Goal: Transaction & Acquisition: Obtain resource

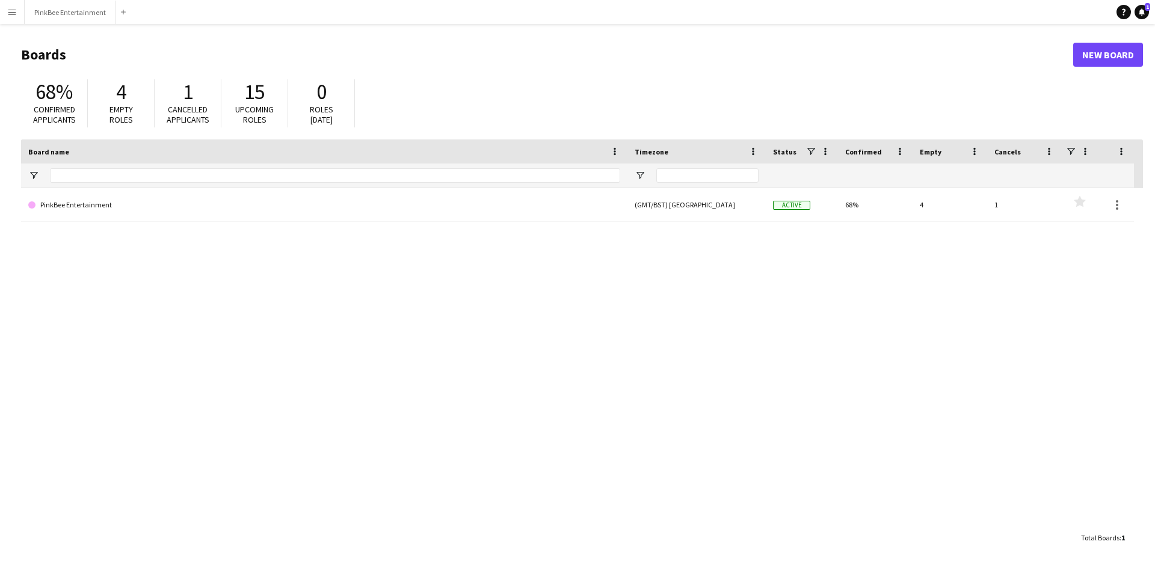
click at [3, 10] on button "Menu" at bounding box center [12, 12] width 24 height 24
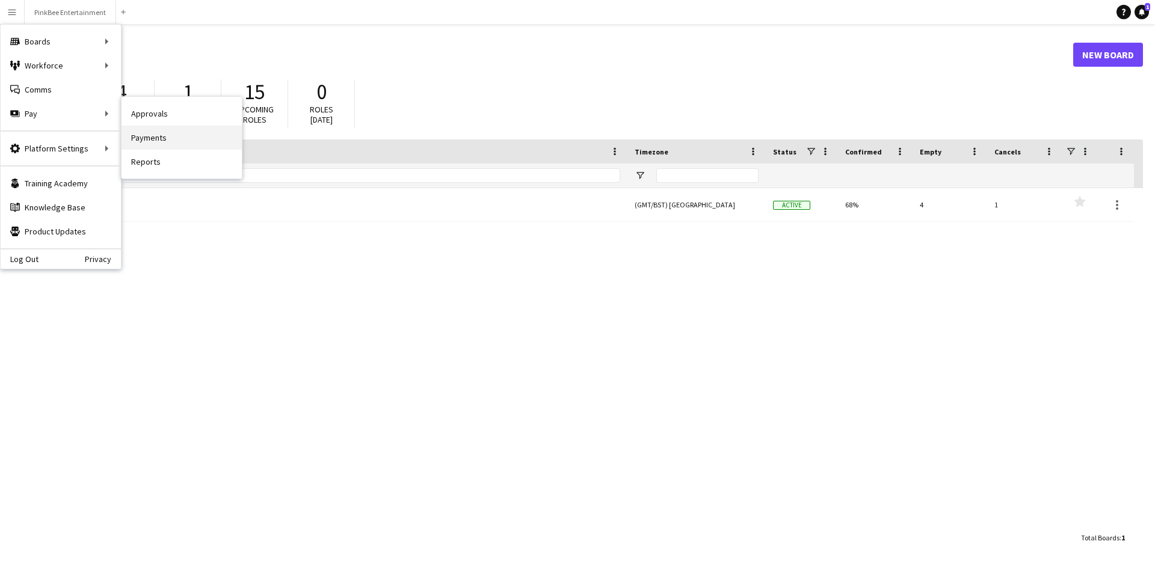
click at [183, 135] on link "Payments" at bounding box center [181, 138] width 120 height 24
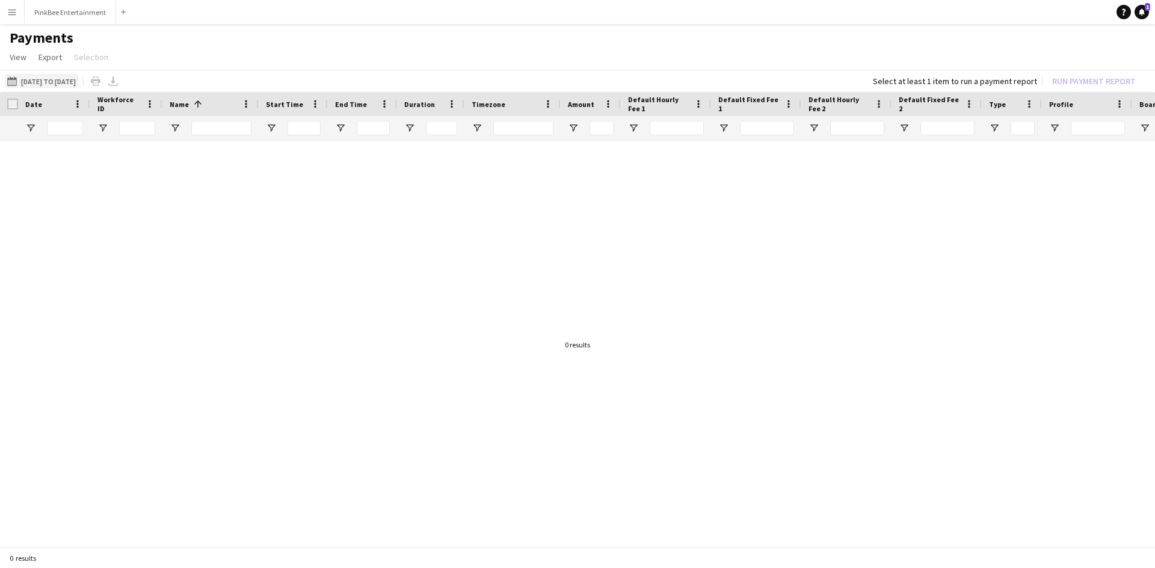
click at [78, 83] on button "[DATE] to [DATE] [DATE] to [DATE]" at bounding box center [41, 81] width 73 height 14
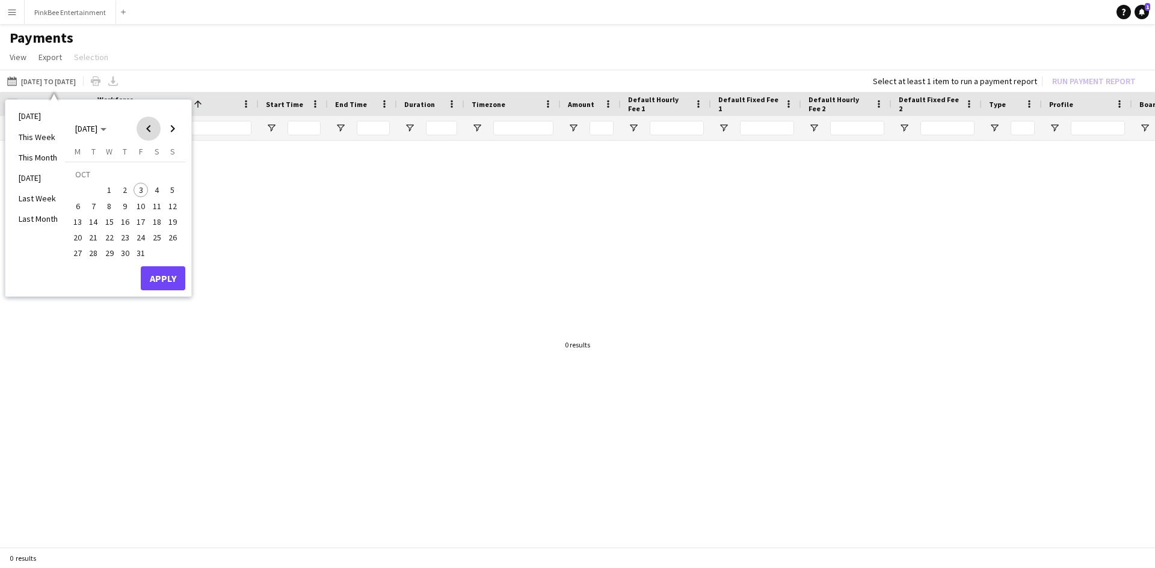
click at [150, 127] on span "Previous month" at bounding box center [149, 129] width 24 height 24
click at [78, 185] on span "1" at bounding box center [77, 190] width 14 height 14
click at [78, 205] on span "8" at bounding box center [77, 206] width 14 height 14
click at [162, 278] on button "Apply" at bounding box center [163, 278] width 45 height 24
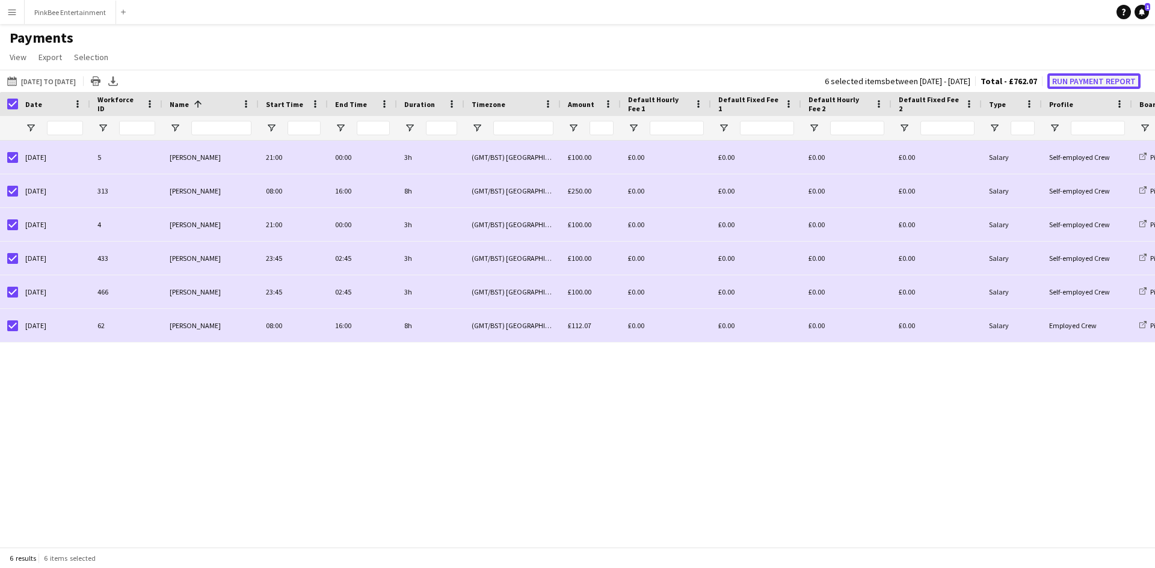
click at [1092, 79] on button "Run Payment Report" at bounding box center [1093, 81] width 93 height 16
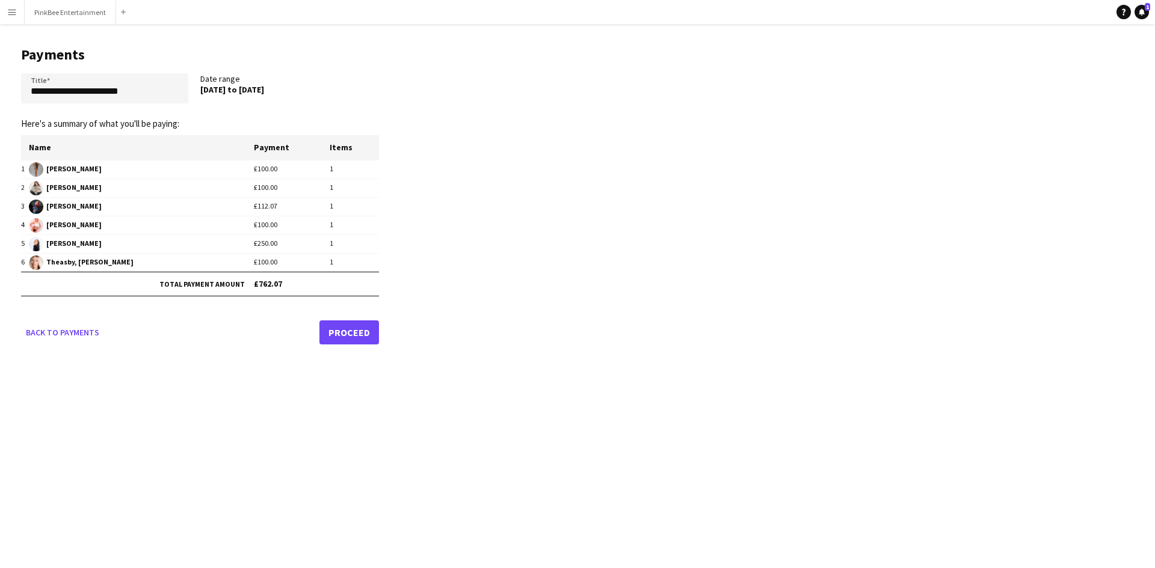
drag, startPoint x: 200, startPoint y: 91, endPoint x: 302, endPoint y: 90, distance: 102.3
click at [302, 90] on div "**********" at bounding box center [200, 90] width 358 height 35
click at [302, 90] on div "[DATE] to [DATE]" at bounding box center [283, 89] width 167 height 11
drag, startPoint x: 294, startPoint y: 88, endPoint x: 200, endPoint y: 88, distance: 93.8
click at [200, 88] on div "**********" at bounding box center [200, 90] width 358 height 35
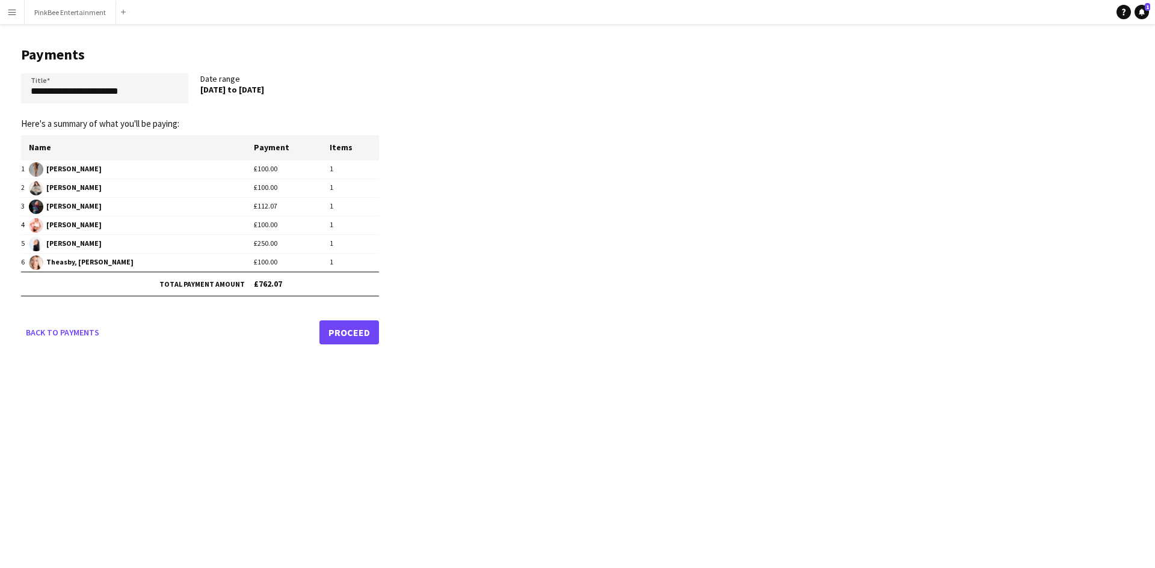
click at [202, 89] on div "[DATE] to [DATE]" at bounding box center [283, 89] width 167 height 11
click at [206, 89] on div "[DATE] to [DATE]" at bounding box center [283, 89] width 167 height 11
drag, startPoint x: 202, startPoint y: 88, endPoint x: 291, endPoint y: 92, distance: 88.5
click at [291, 92] on div "[DATE] to [DATE]" at bounding box center [283, 89] width 167 height 11
copy div "[DATE] to [DATE]"
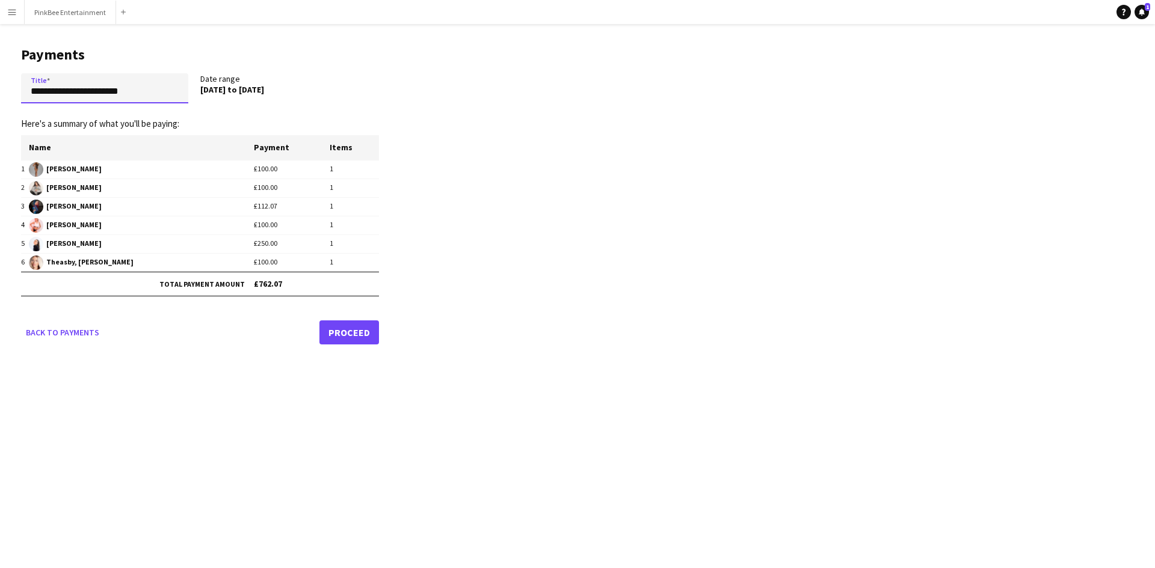
click at [91, 92] on input "**********" at bounding box center [104, 88] width 167 height 30
drag, startPoint x: 155, startPoint y: 91, endPoint x: 0, endPoint y: 85, distance: 155.3
click at [0, 85] on main "**********" at bounding box center [195, 193] width 391 height 339
paste input "text"
type input "**********"
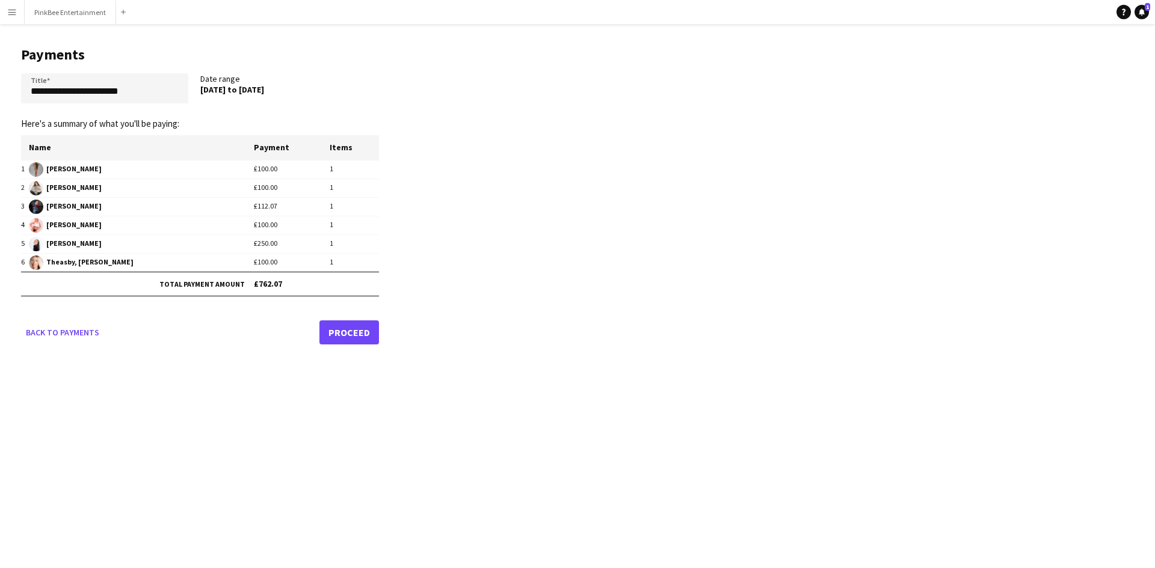
click at [351, 339] on link "Proceed" at bounding box center [349, 333] width 60 height 24
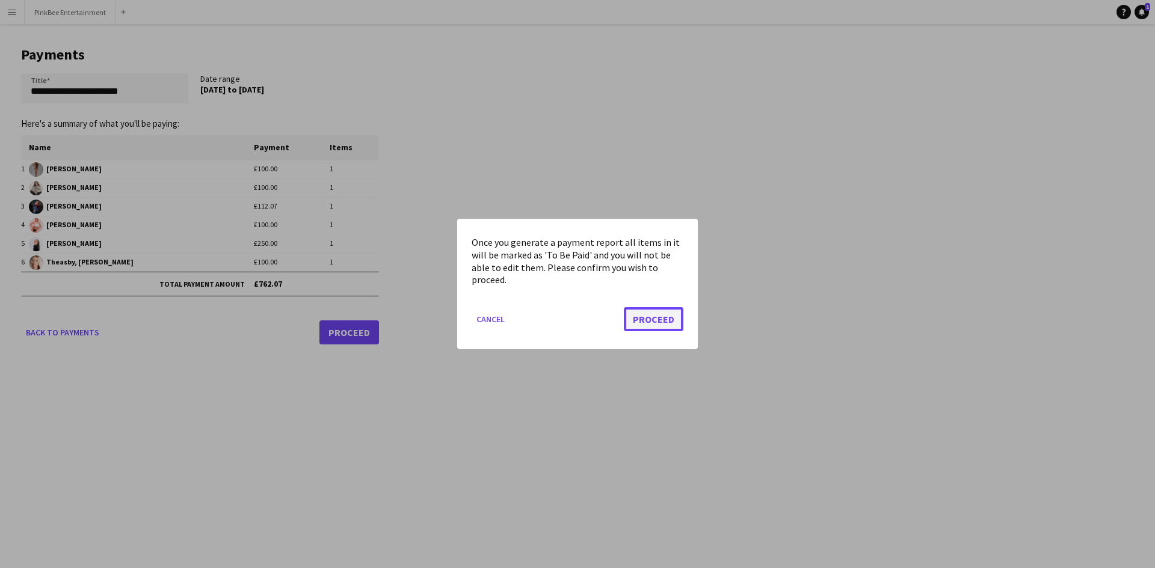
click at [654, 322] on button "Proceed" at bounding box center [654, 319] width 60 height 24
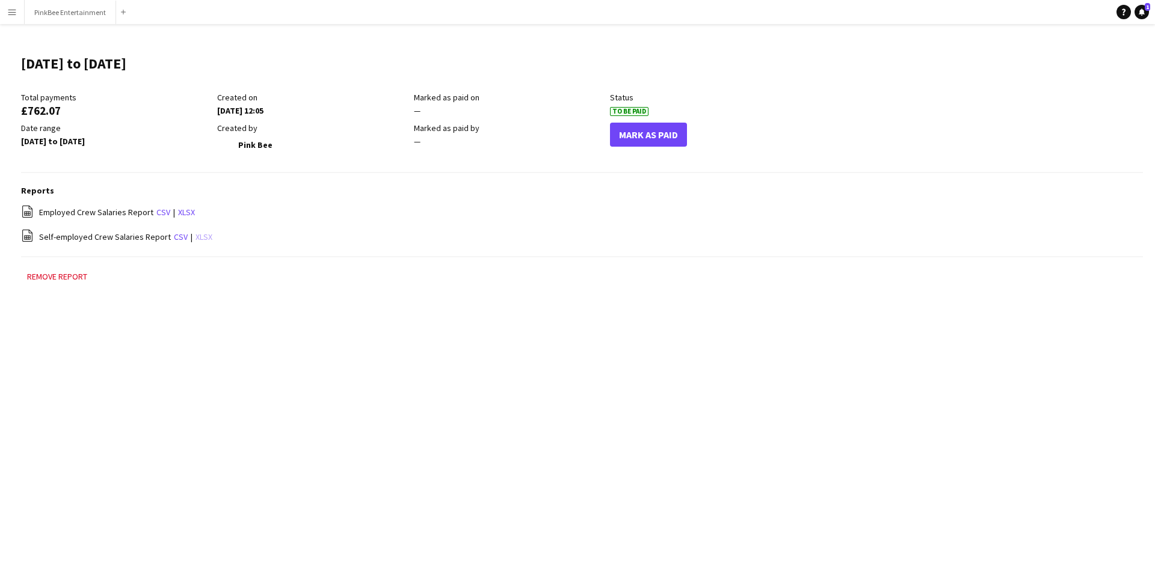
click at [196, 234] on link "xlsx" at bounding box center [203, 237] width 17 height 11
click at [206, 240] on link "xlsx" at bounding box center [203, 237] width 17 height 11
click at [182, 215] on link "xlsx" at bounding box center [186, 212] width 17 height 11
